Goal: Transaction & Acquisition: Obtain resource

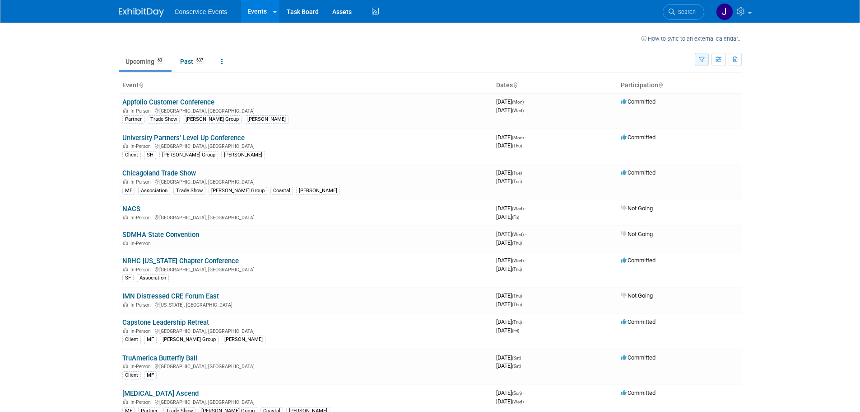
click at [701, 59] on icon "button" at bounding box center [702, 60] width 6 height 6
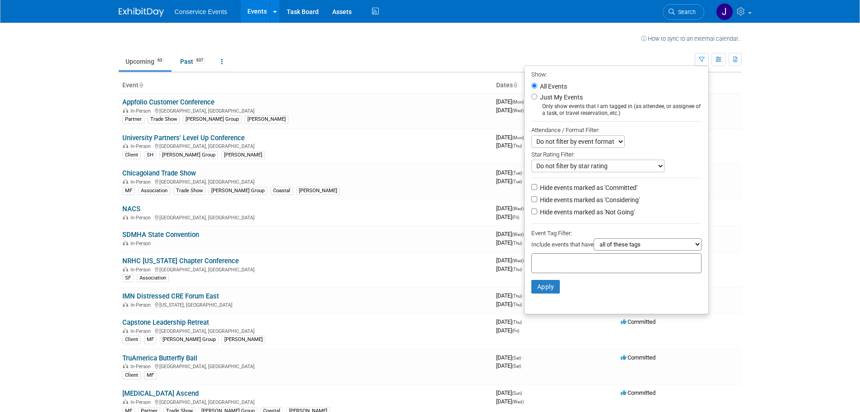
click at [612, 263] on div at bounding box center [617, 263] width 170 height 20
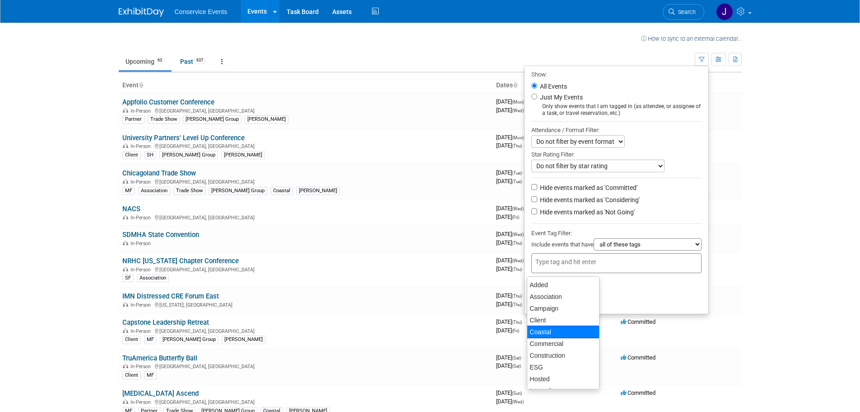
click at [585, 333] on div "Coastal" at bounding box center [563, 331] width 73 height 13
type input "Coastal"
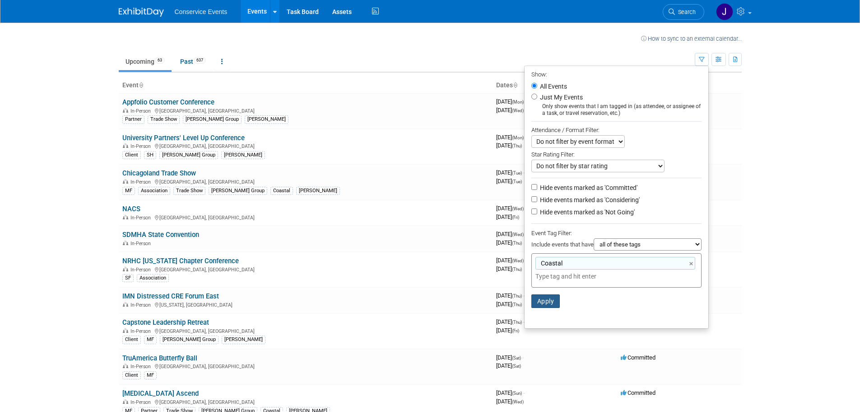
click at [545, 300] on button "Apply" at bounding box center [546, 301] width 29 height 14
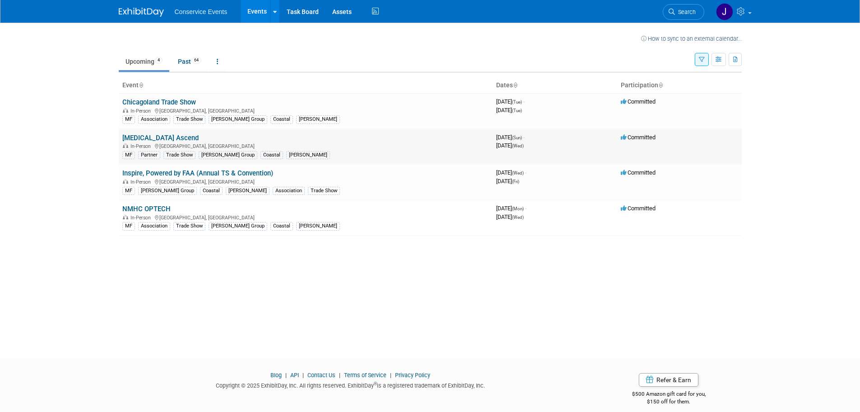
click at [152, 137] on link "[MEDICAL_DATA] Ascend" at bounding box center [160, 138] width 76 height 8
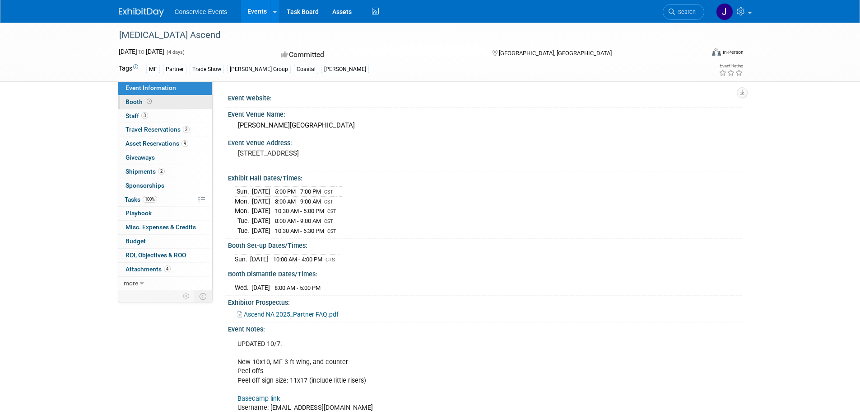
click at [128, 101] on span "Booth" at bounding box center [140, 101] width 28 height 7
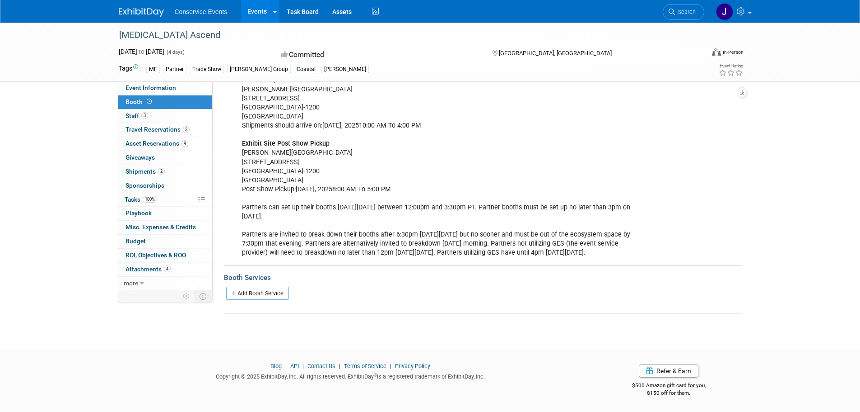
scroll to position [361, 0]
click at [147, 271] on span "Attachments 4" at bounding box center [148, 268] width 45 height 7
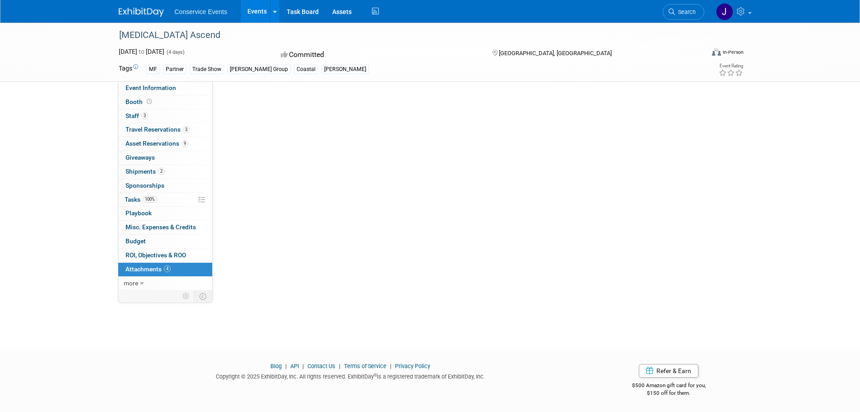
scroll to position [0, 0]
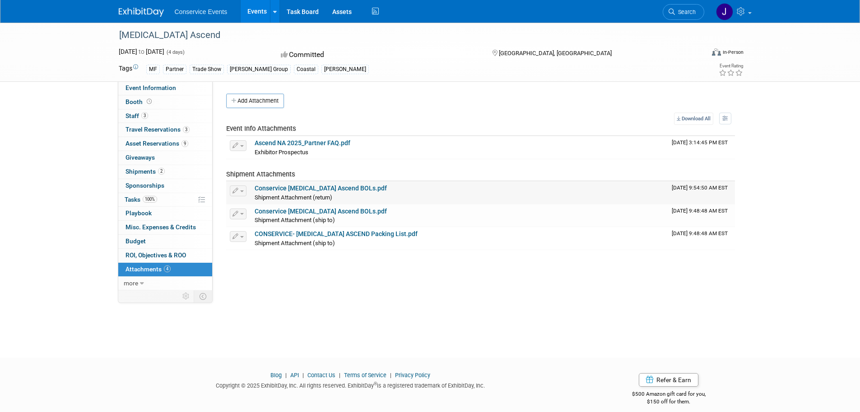
click at [298, 187] on link "Conservice MRI Ascend BOLs.pdf" at bounding box center [321, 187] width 132 height 7
click at [343, 230] on link "CONSERVICE- MRI ASCEND Packing List.pdf" at bounding box center [336, 233] width 163 height 7
click at [83, 162] on div "MRI Ascend Oct 19, 2025 to Oct 22, 2025 (4 days) Oct 19, 2025 to Oct 22, 2025 C…" at bounding box center [430, 182] width 860 height 318
click at [137, 98] on span "Booth" at bounding box center [140, 101] width 28 height 7
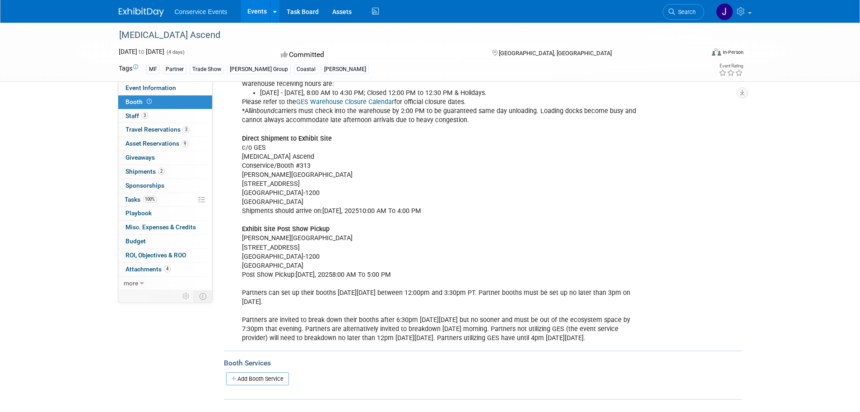
scroll to position [316, 0]
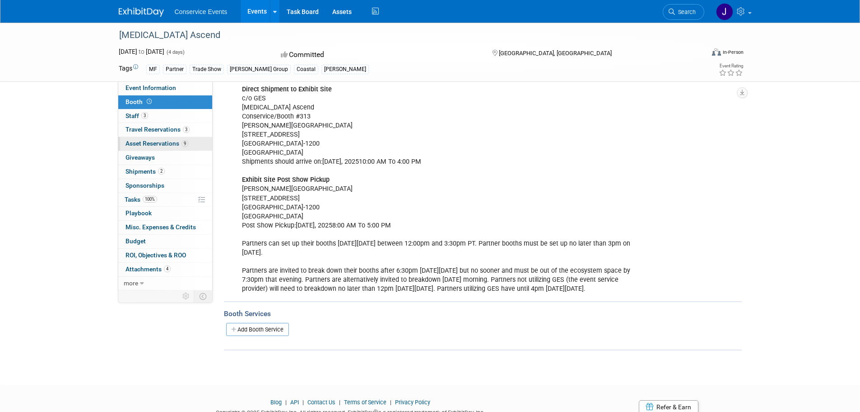
click at [149, 142] on span "Asset Reservations 9" at bounding box center [157, 143] width 63 height 7
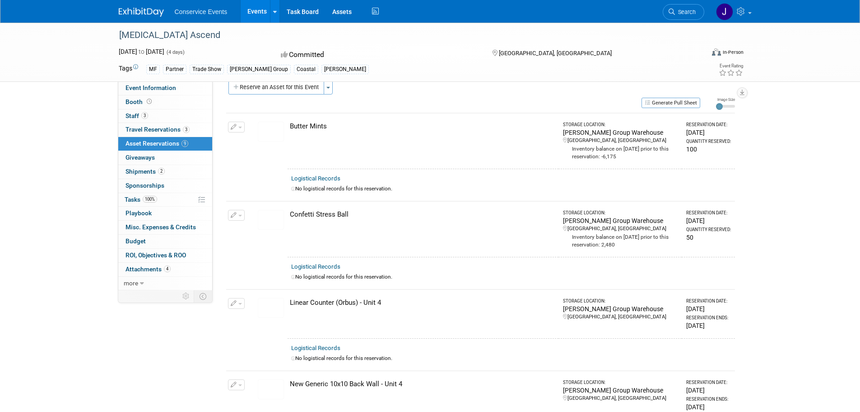
scroll to position [0, 0]
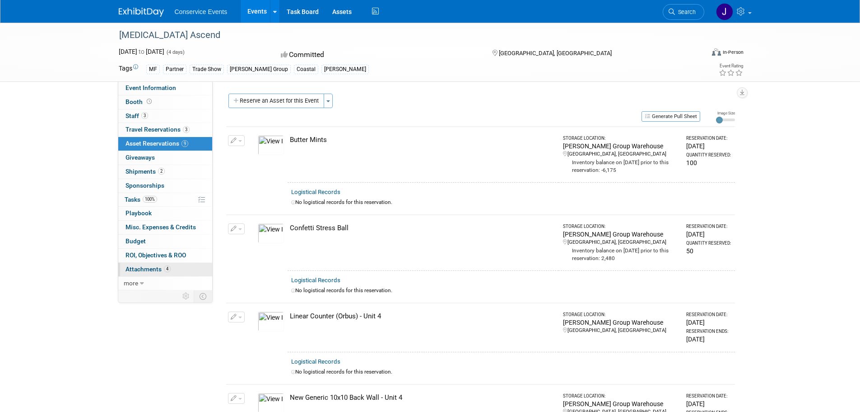
click at [146, 267] on span "Attachments 4" at bounding box center [148, 268] width 45 height 7
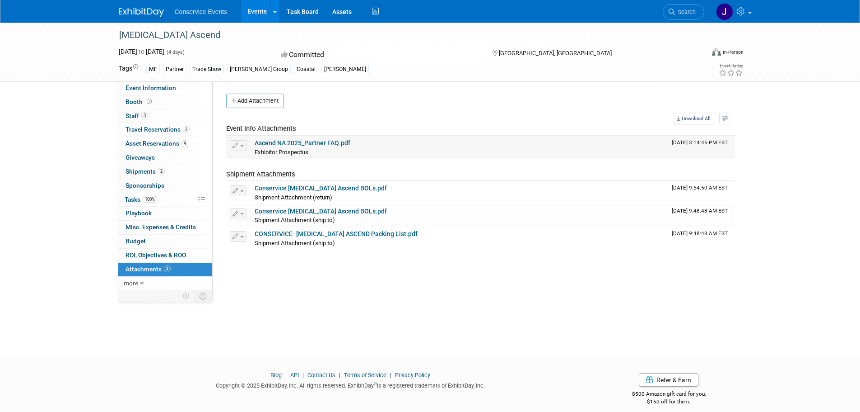
click at [297, 142] on link "Ascend NA 2025_Partner FAQ.pdf" at bounding box center [303, 142] width 96 height 7
click at [137, 101] on span "Booth" at bounding box center [140, 101] width 28 height 7
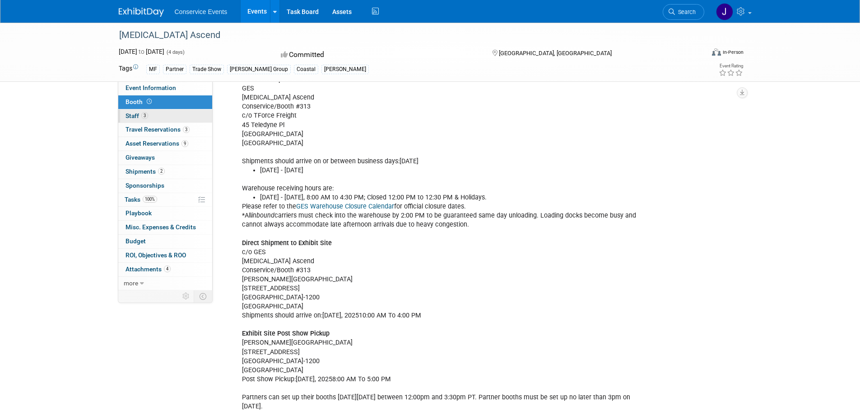
scroll to position [136, 0]
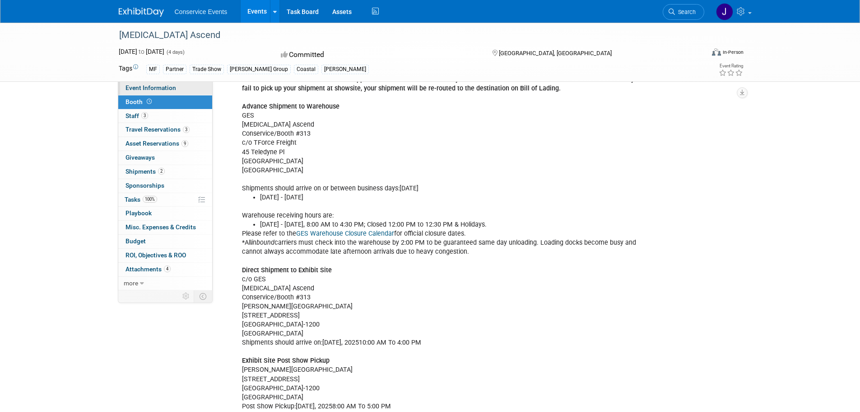
click at [158, 84] on span "Event Information" at bounding box center [151, 87] width 51 height 7
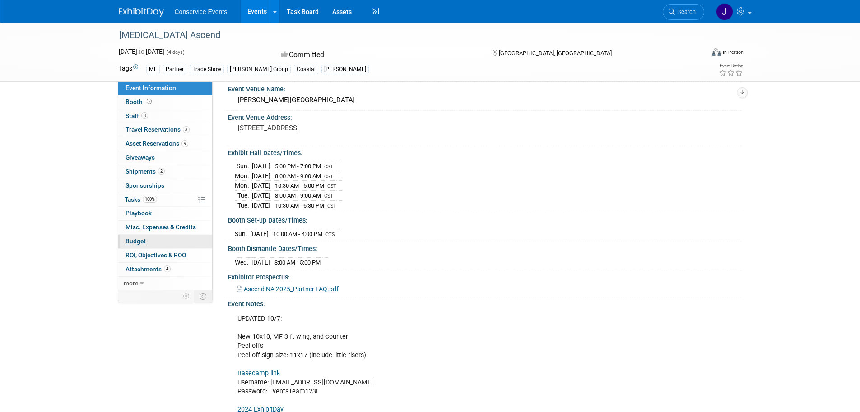
scroll to position [45, 0]
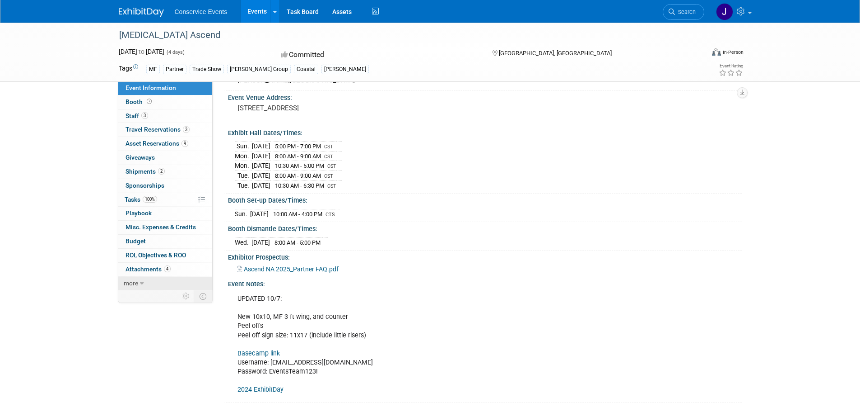
click at [140, 283] on icon at bounding box center [142, 283] width 4 height 6
